Goal: Navigation & Orientation: Find specific page/section

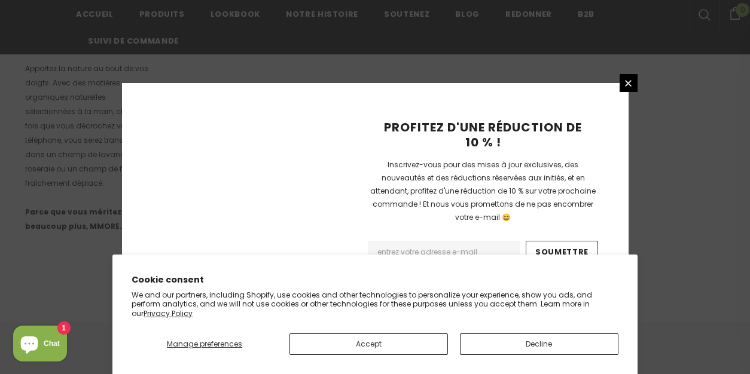
scroll to position [904, 0]
